Goal: Task Accomplishment & Management: Use online tool/utility

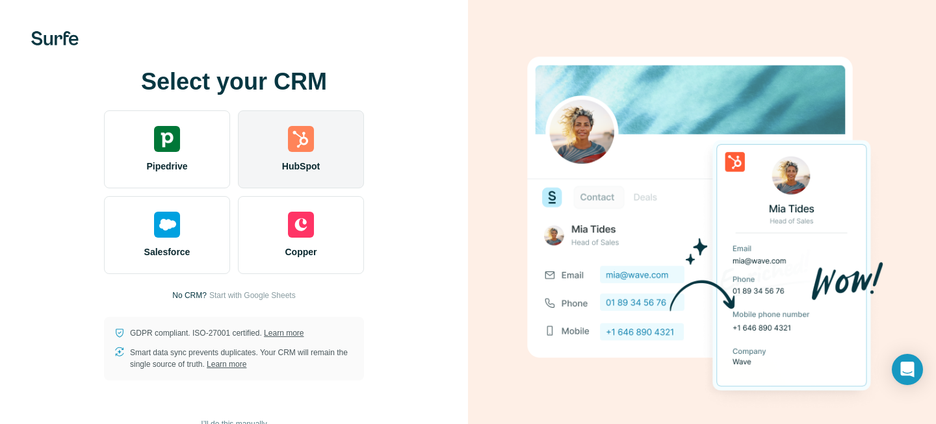
click at [332, 152] on div "HubSpot" at bounding box center [301, 150] width 126 height 78
